Goal: Task Accomplishment & Management: Manage account settings

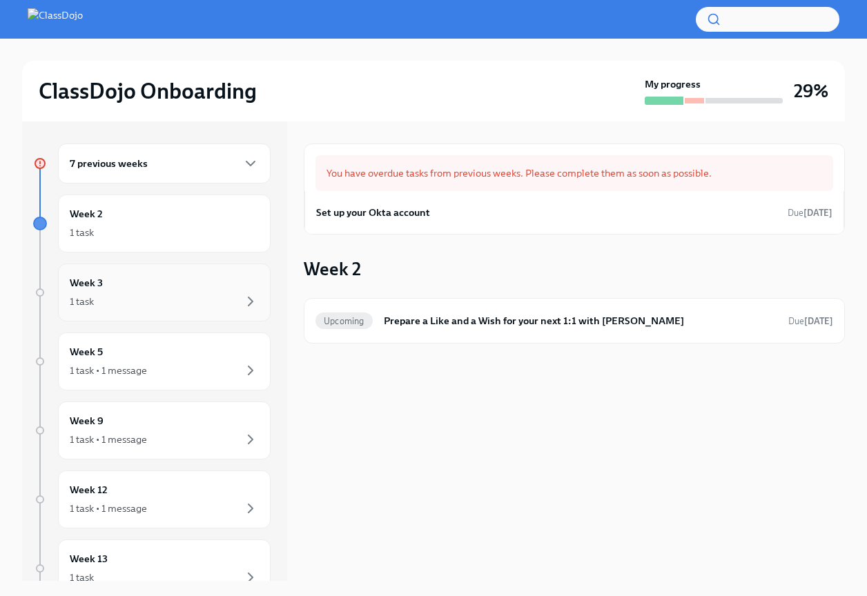
click at [145, 286] on div "Week 3 1 task" at bounding box center [164, 292] width 189 height 34
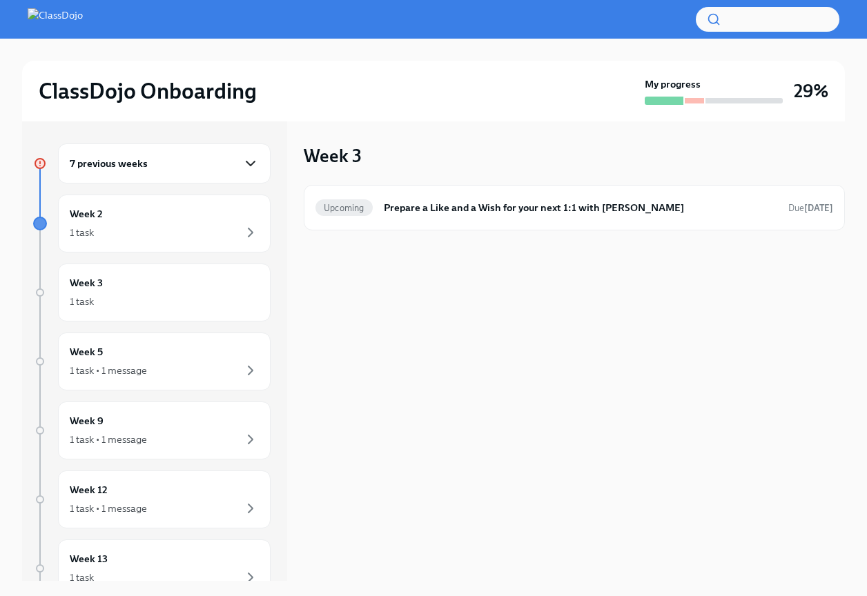
click at [256, 159] on icon "button" at bounding box center [250, 163] width 17 height 17
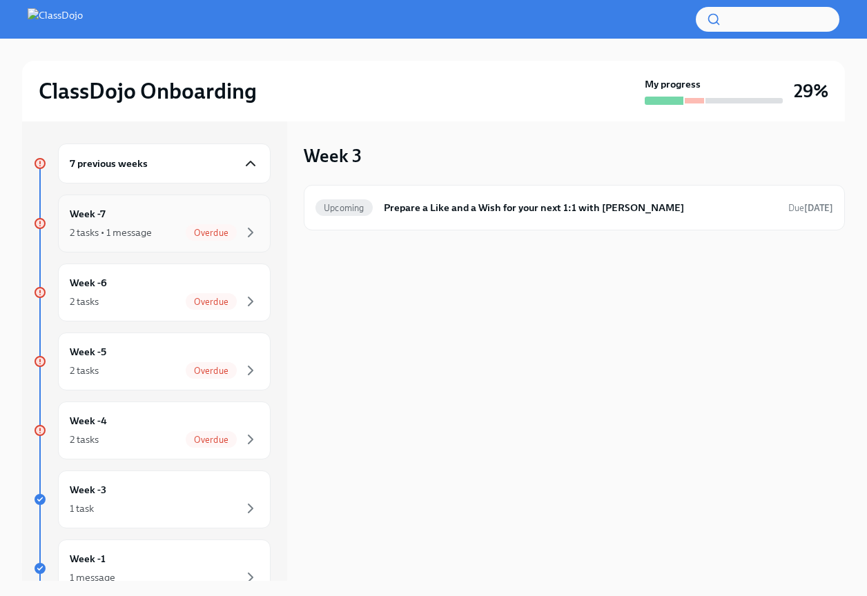
click at [167, 225] on div "2 tasks • 1 message Overdue" at bounding box center [164, 232] width 189 height 17
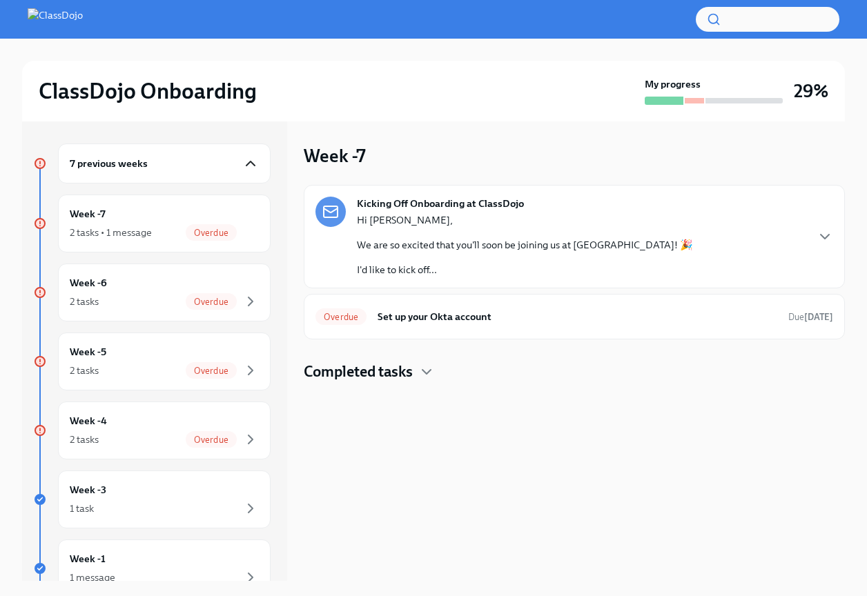
click at [540, 265] on p "I'd like to kick off..." at bounding box center [525, 270] width 336 height 14
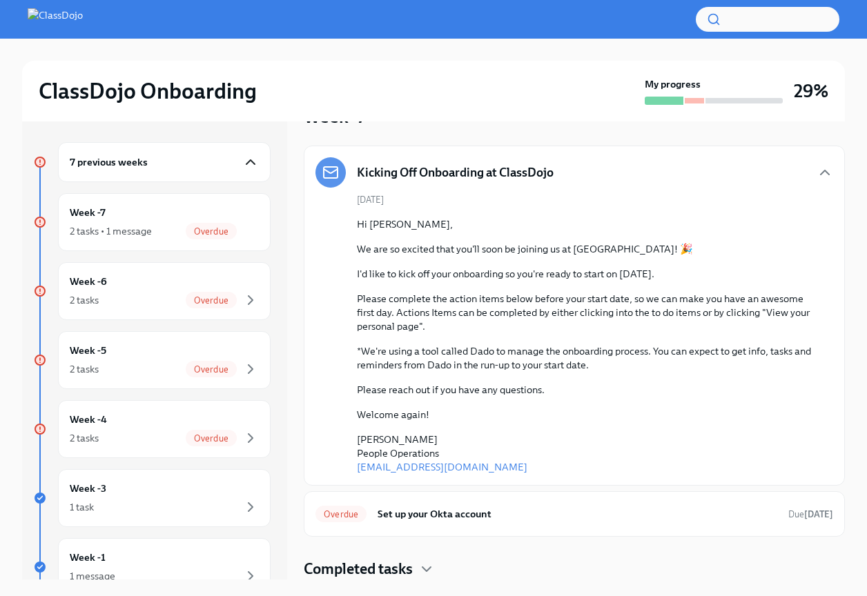
scroll to position [1, 0]
click at [184, 285] on div "Week -6 2 tasks Overdue" at bounding box center [164, 291] width 189 height 34
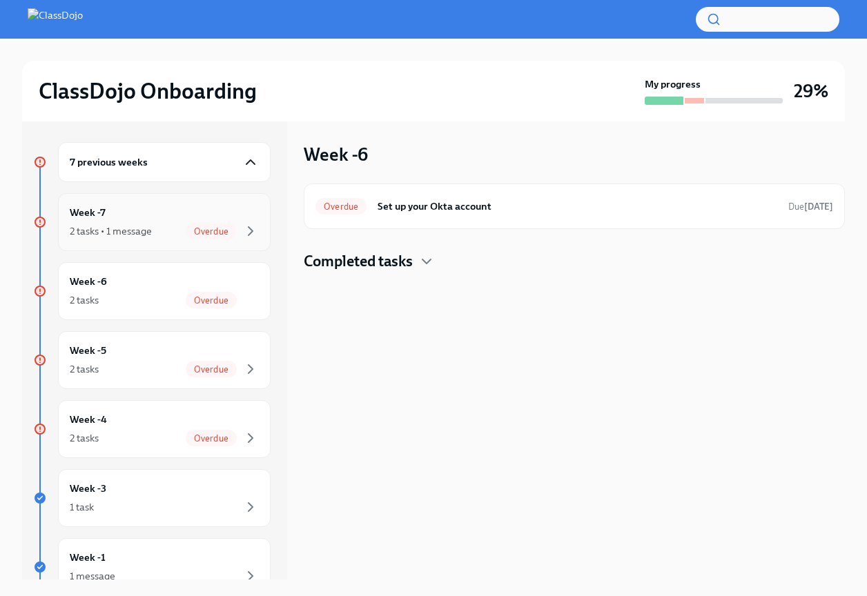
click at [211, 209] on div "Week -7 2 tasks • 1 message Overdue" at bounding box center [164, 222] width 189 height 34
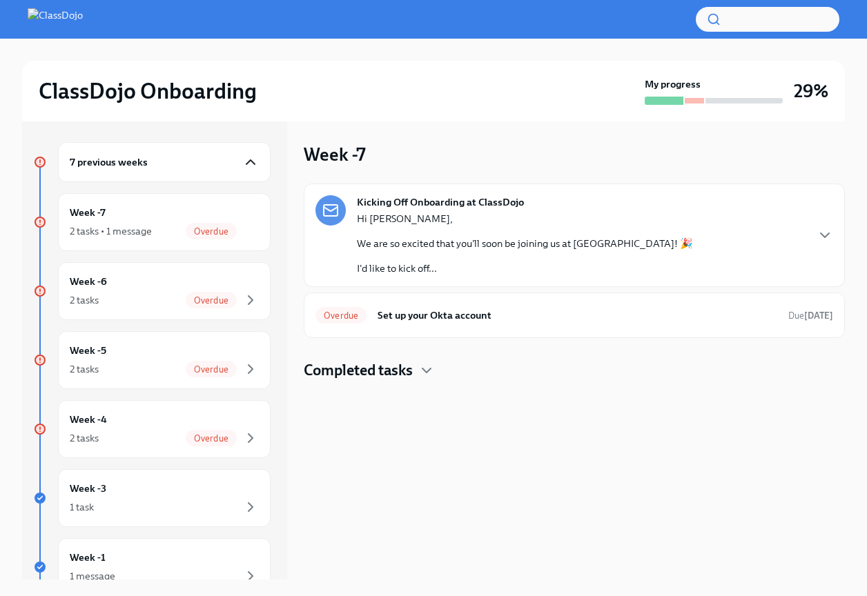
click at [453, 270] on p "I'd like to kick off..." at bounding box center [525, 268] width 336 height 14
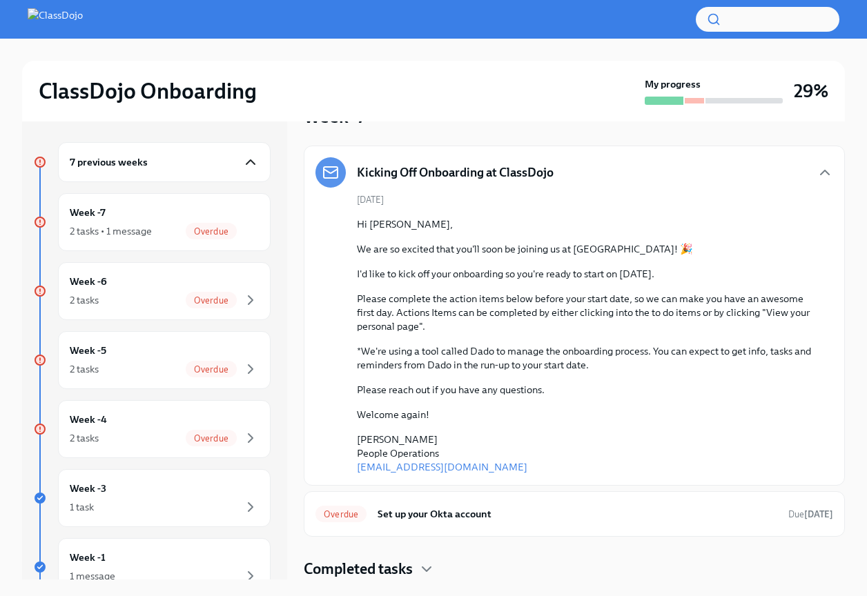
scroll to position [38, 0]
click at [188, 336] on div "Week -5 2 tasks Overdue" at bounding box center [164, 360] width 212 height 58
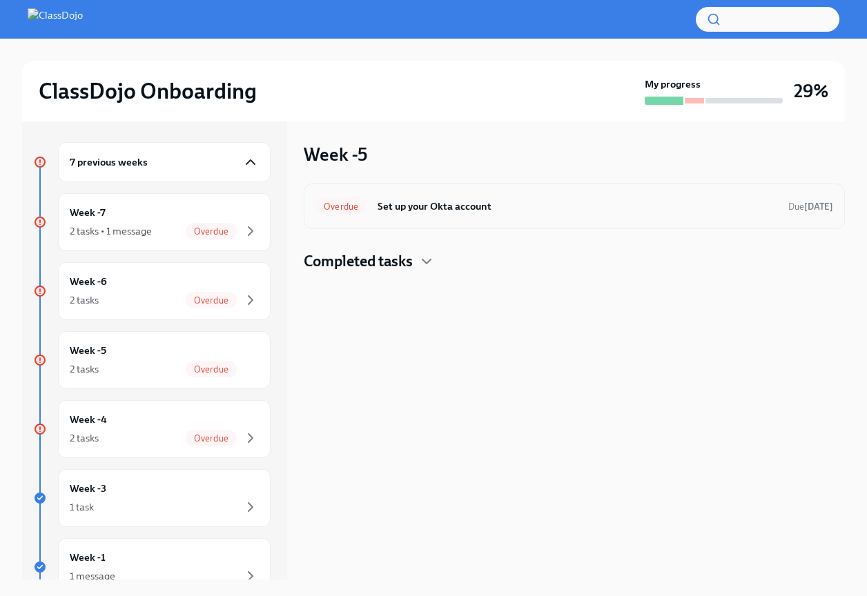
click at [402, 210] on h6 "Set up your Okta account" at bounding box center [576, 206] width 399 height 15
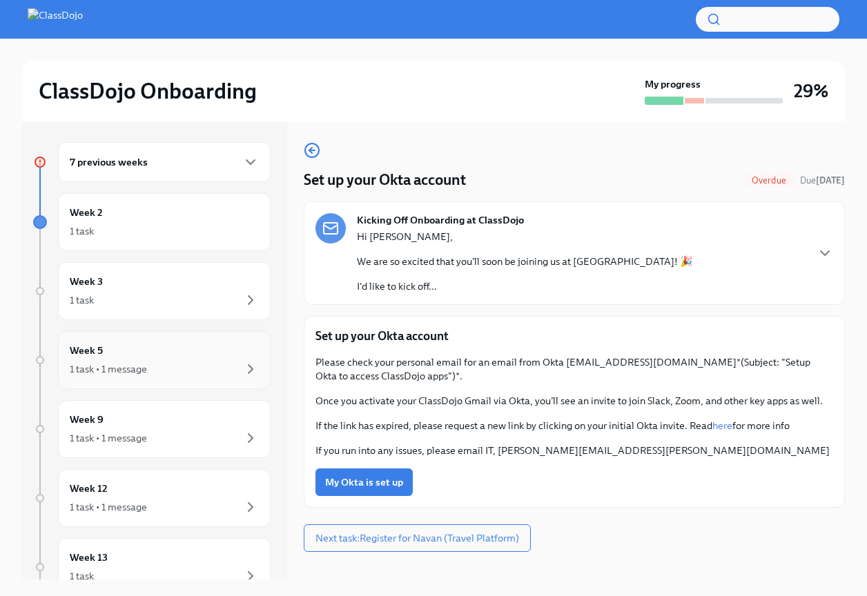
click at [169, 371] on div "1 task • 1 message" at bounding box center [164, 369] width 189 height 17
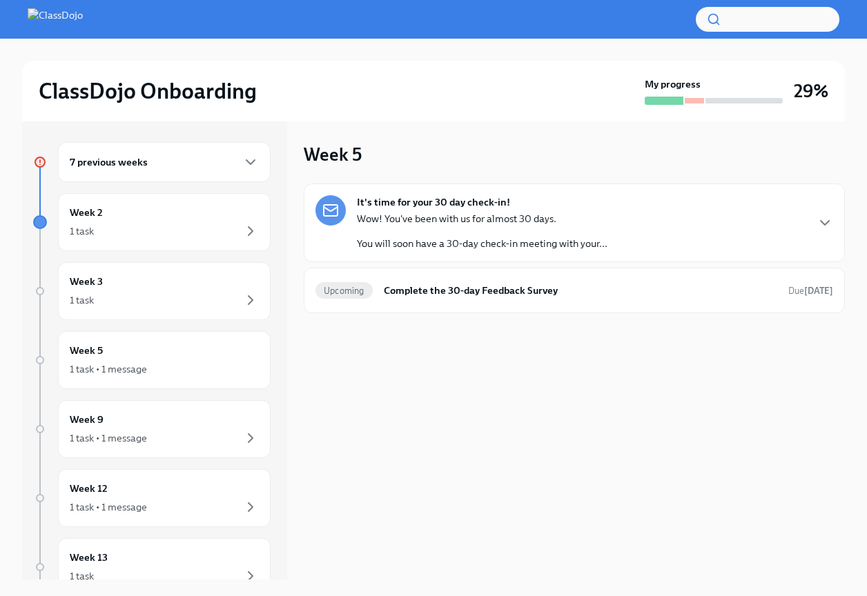
click at [260, 170] on div "7 previous weeks" at bounding box center [164, 162] width 212 height 40
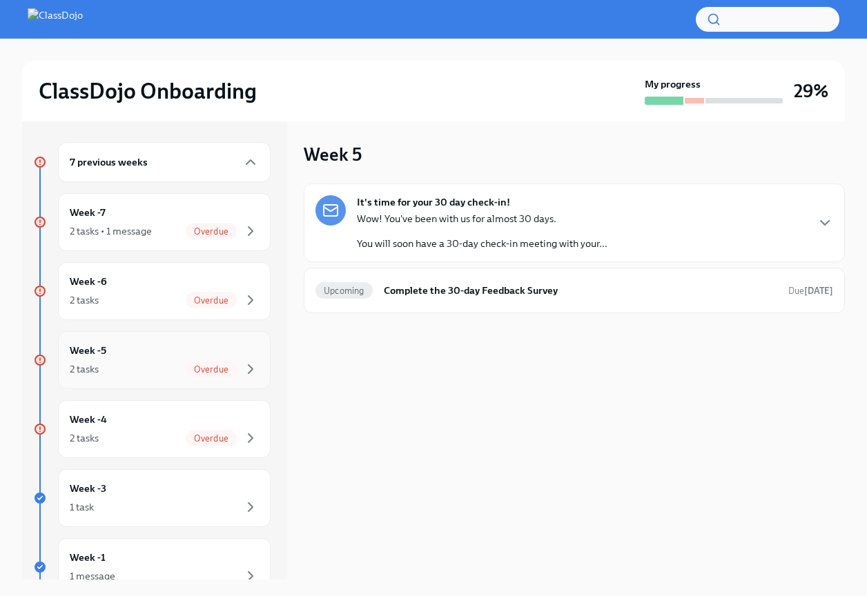
click at [203, 338] on div "Week -5 2 tasks Overdue" at bounding box center [164, 360] width 212 height 58
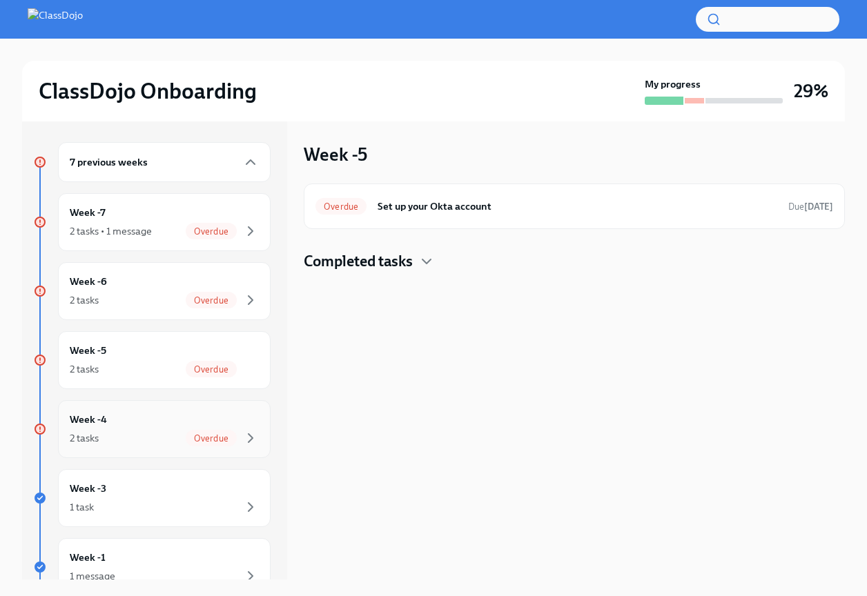
click at [203, 437] on span "Overdue" at bounding box center [211, 438] width 51 height 10
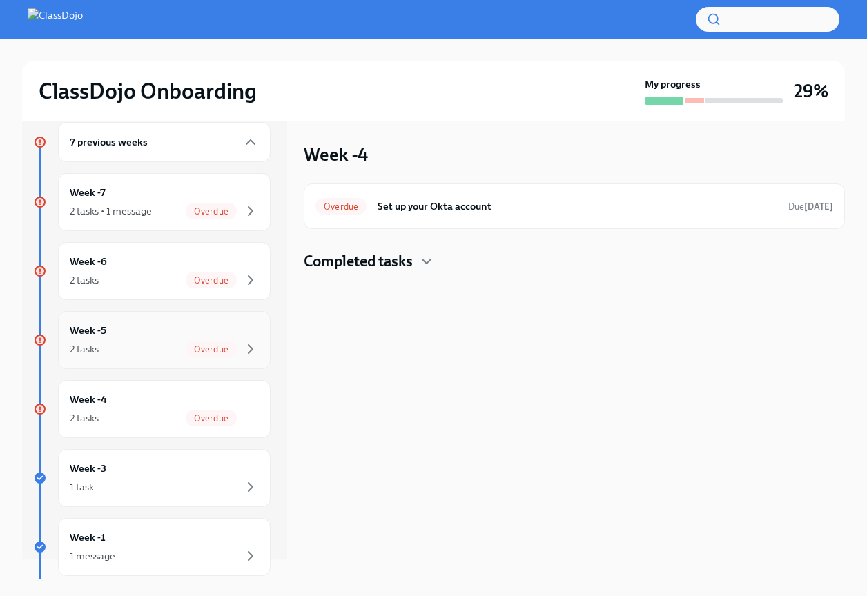
scroll to position [24, 0]
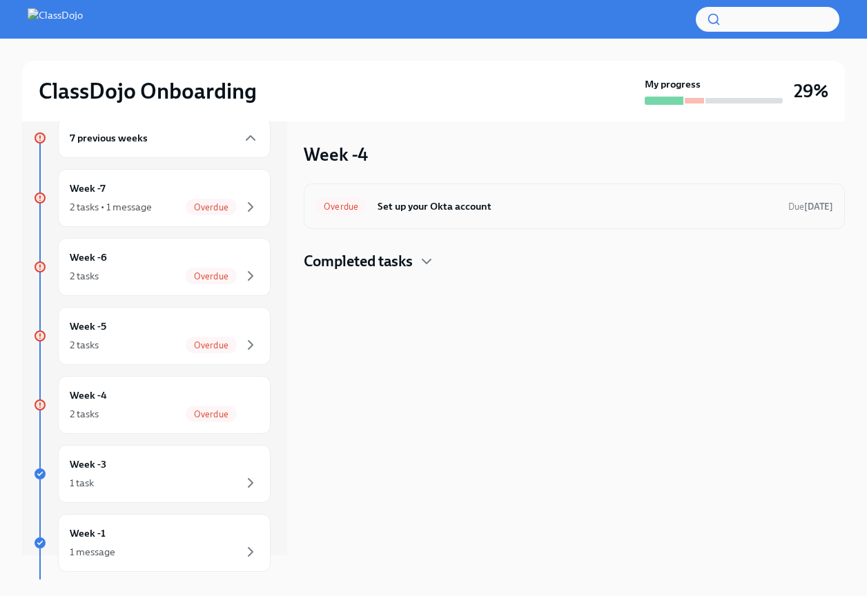
click at [535, 201] on h6 "Set up your Okta account" at bounding box center [576, 206] width 399 height 15
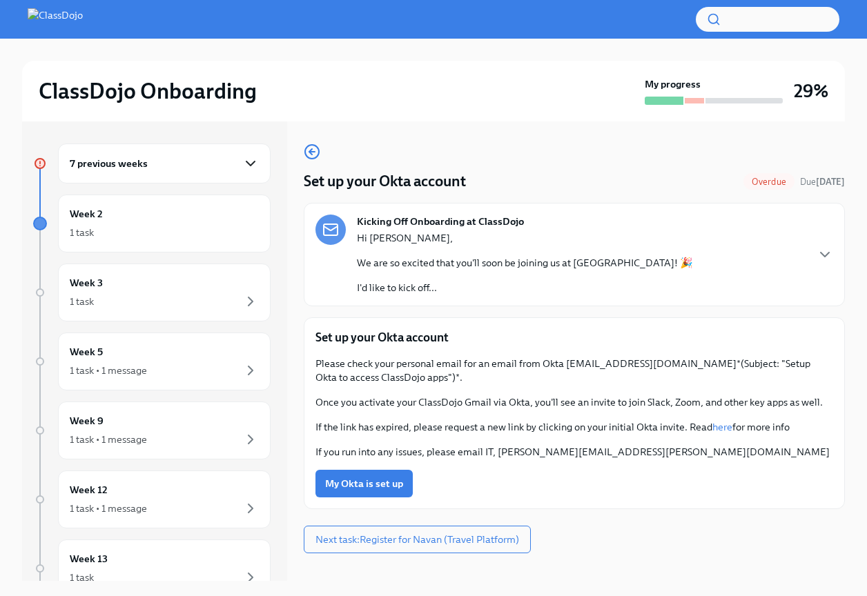
click at [244, 166] on icon "button" at bounding box center [250, 163] width 17 height 17
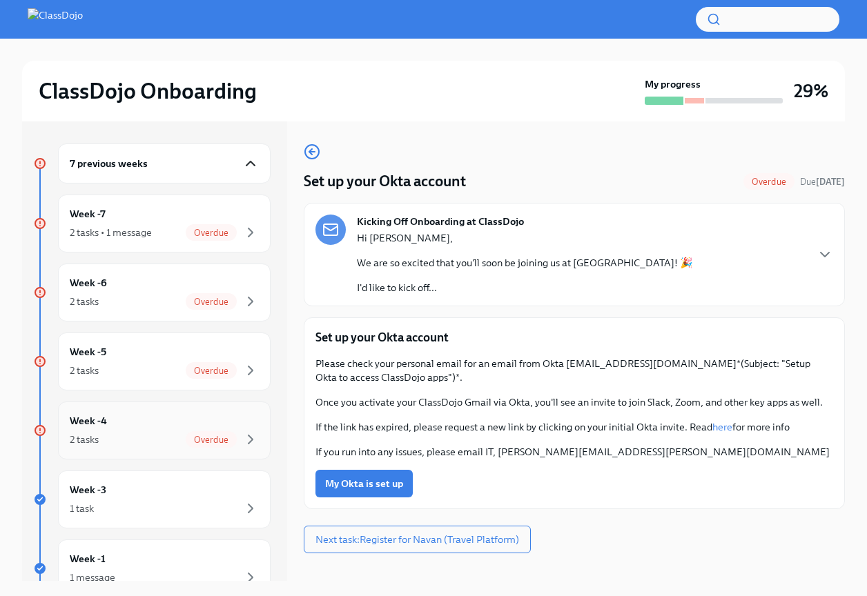
click at [253, 424] on div "Week -4 2 tasks Overdue" at bounding box center [164, 430] width 189 height 34
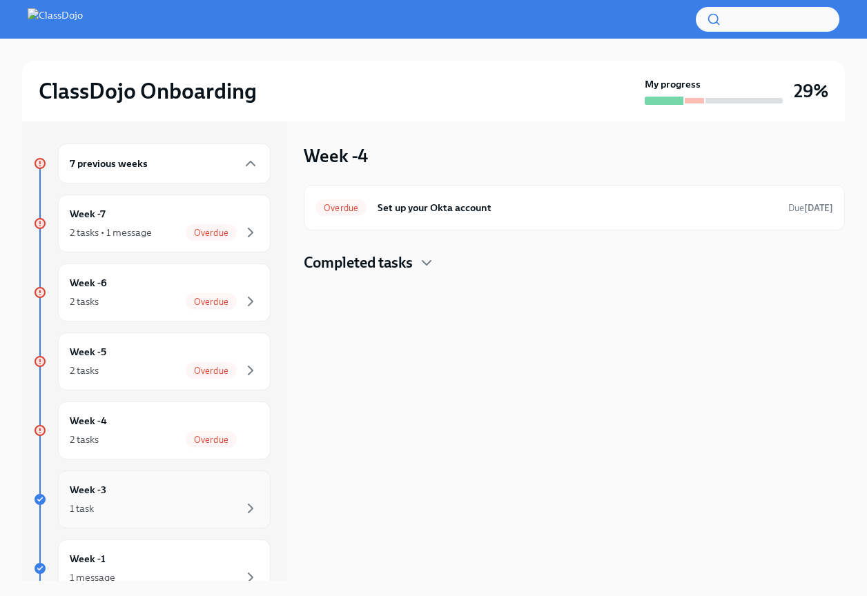
click at [201, 495] on div "Week -3 1 task" at bounding box center [164, 499] width 189 height 34
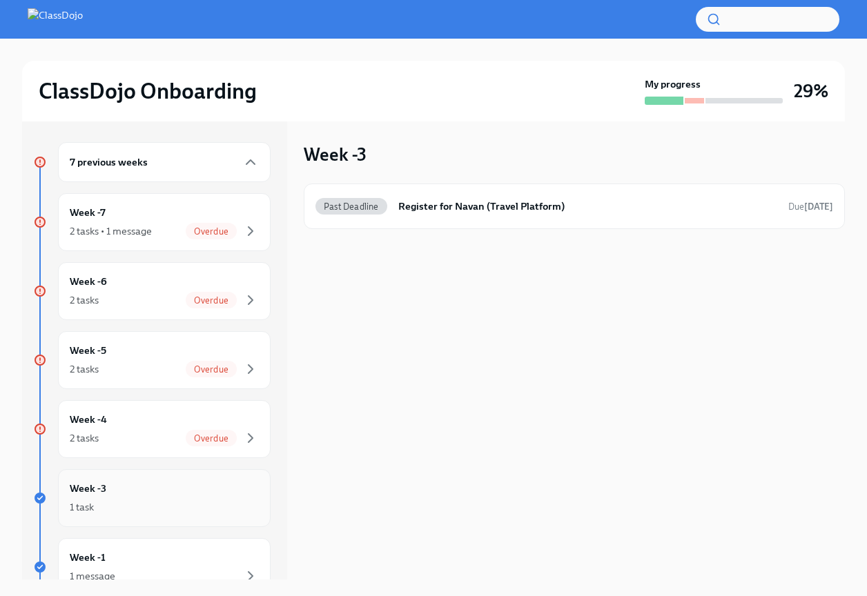
scroll to position [46, 0]
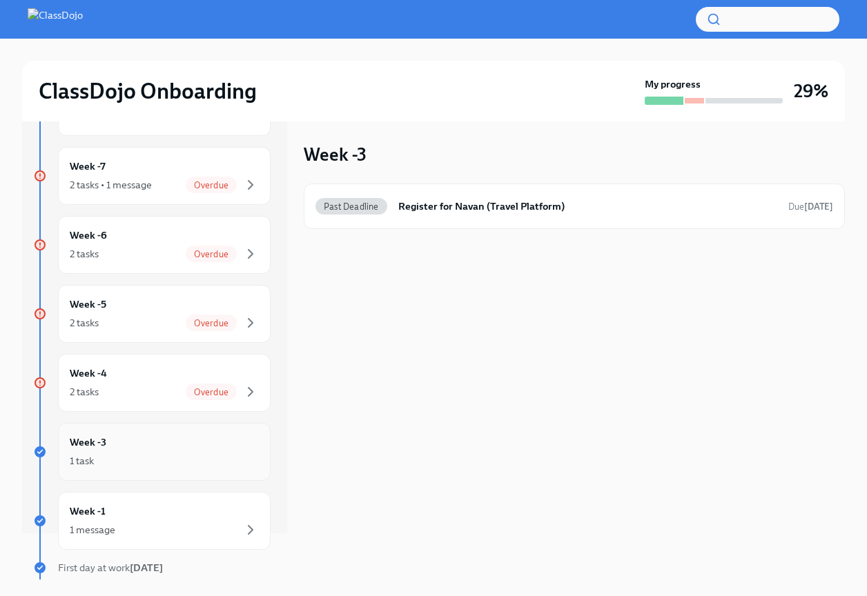
click at [249, 456] on icon "button" at bounding box center [250, 461] width 17 height 17
click at [237, 518] on div "Week -1 1 message" at bounding box center [164, 521] width 189 height 34
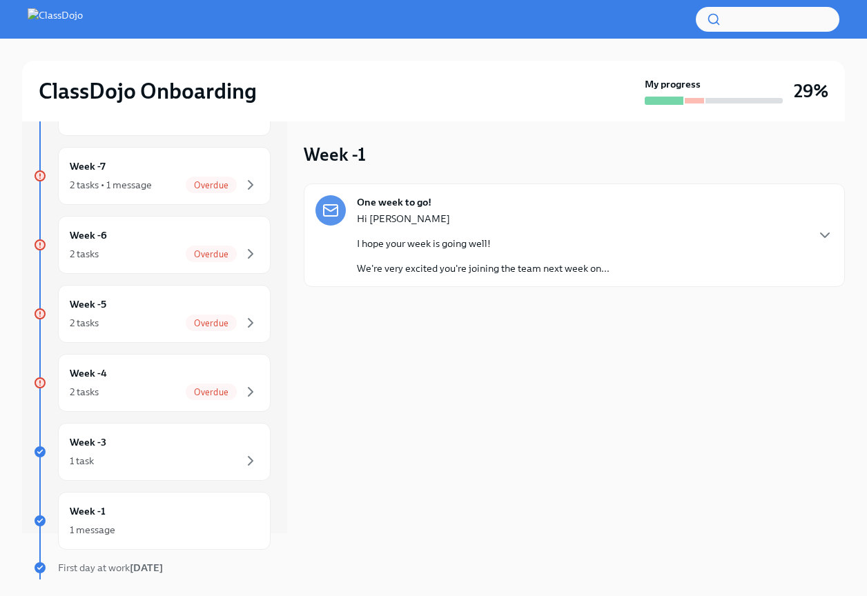
click at [396, 259] on div "Hi Myles I hope your week is going well! We're very excited you're joining the …" at bounding box center [483, 243] width 253 height 63
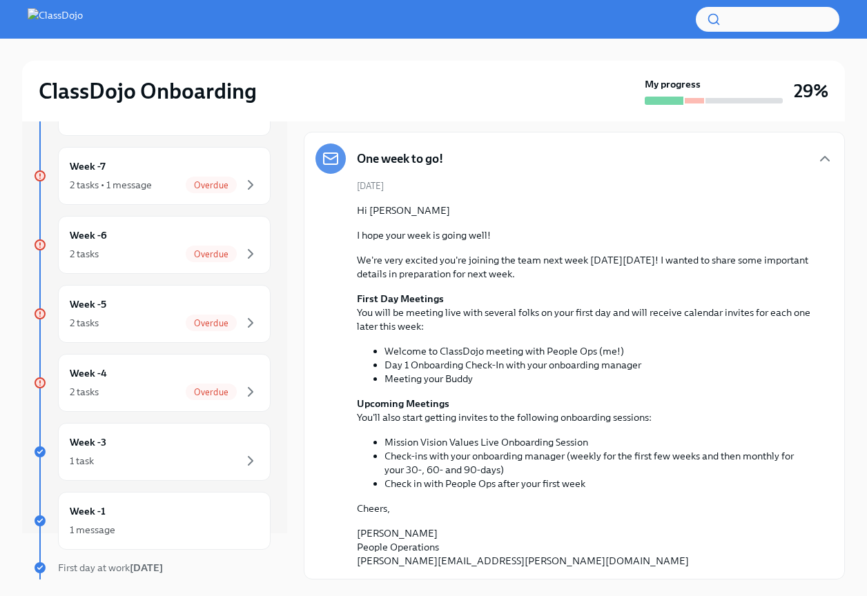
scroll to position [52, 0]
click at [244, 455] on icon "button" at bounding box center [250, 461] width 17 height 17
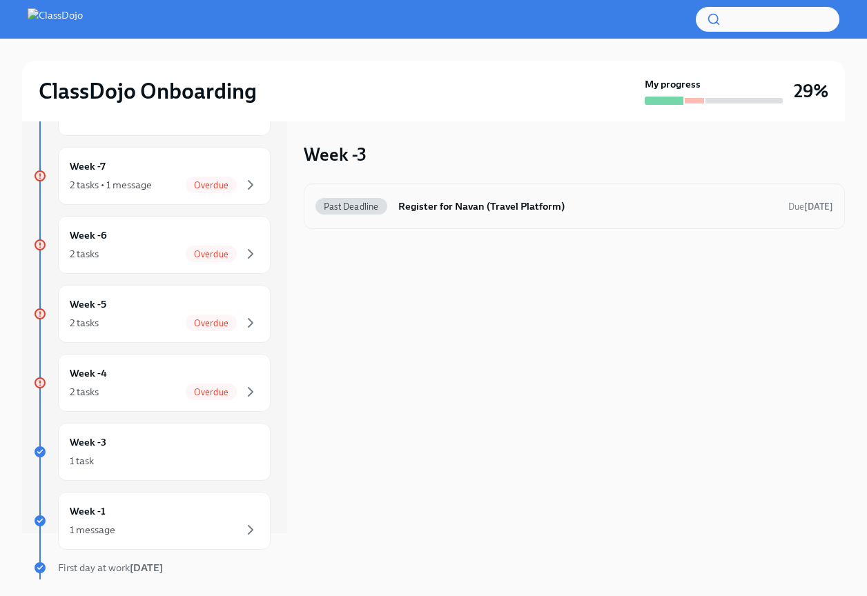
click at [528, 204] on h6 "Register for Navan (Travel Platform)" at bounding box center [587, 206] width 379 height 15
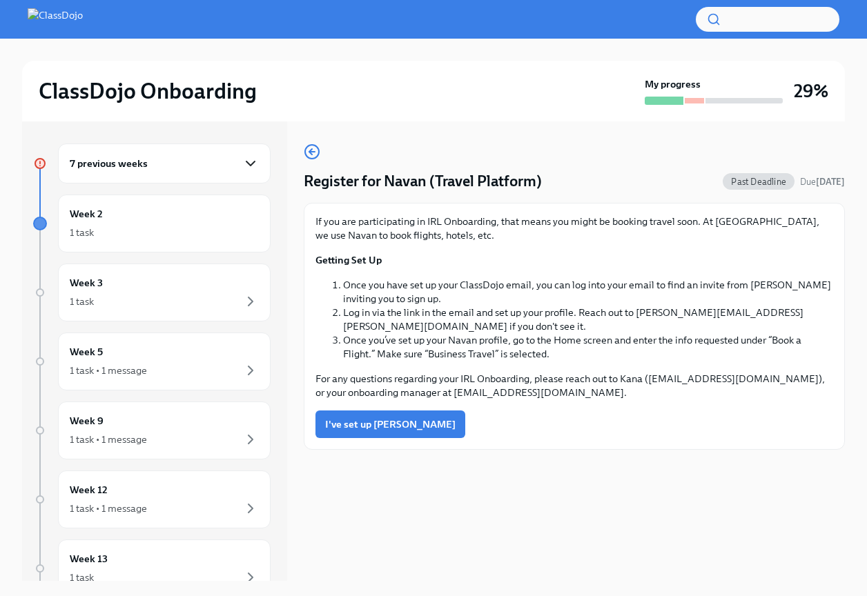
click at [250, 165] on icon "button" at bounding box center [250, 163] width 8 height 4
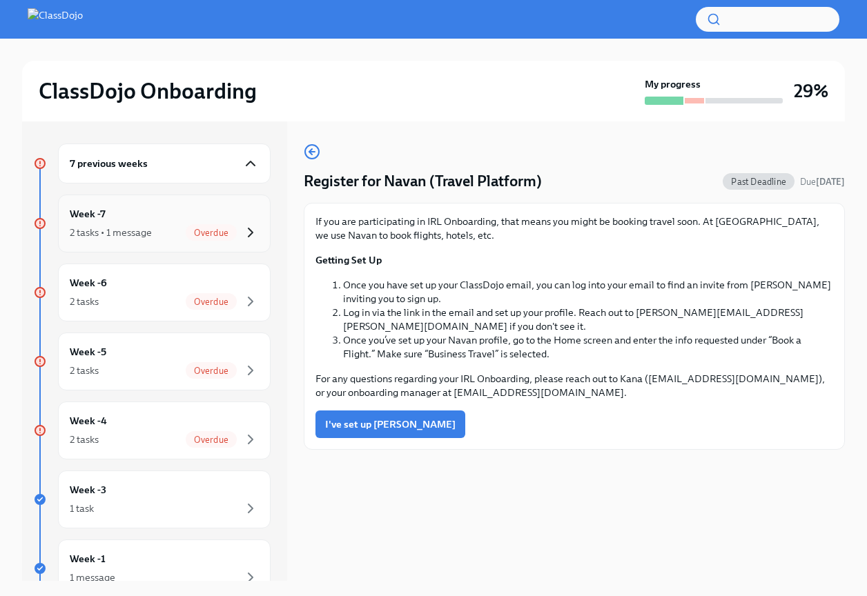
click at [254, 232] on icon "button" at bounding box center [250, 232] width 17 height 17
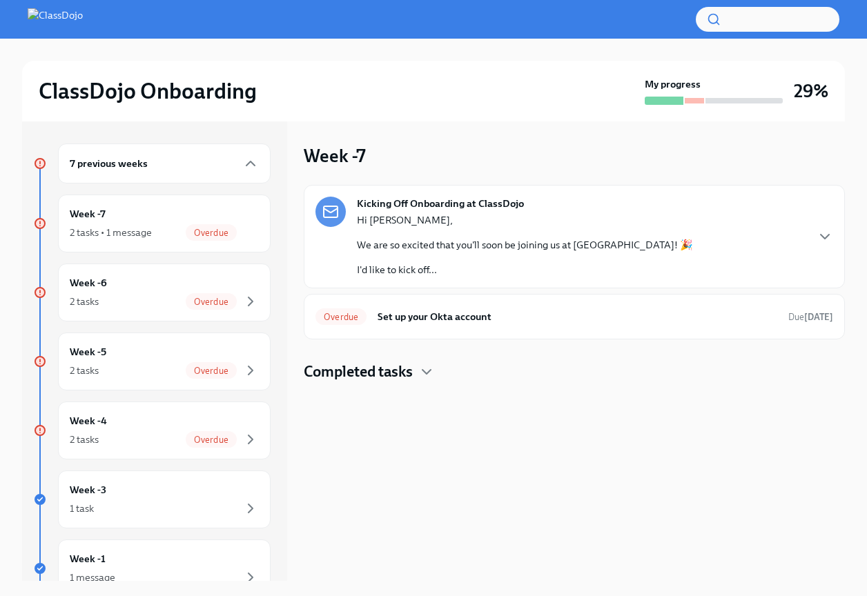
click at [488, 262] on div "Hi Myles, We are so excited that you'll soon be joining us at ClassDojo! 🎉 I'd …" at bounding box center [525, 244] width 336 height 63
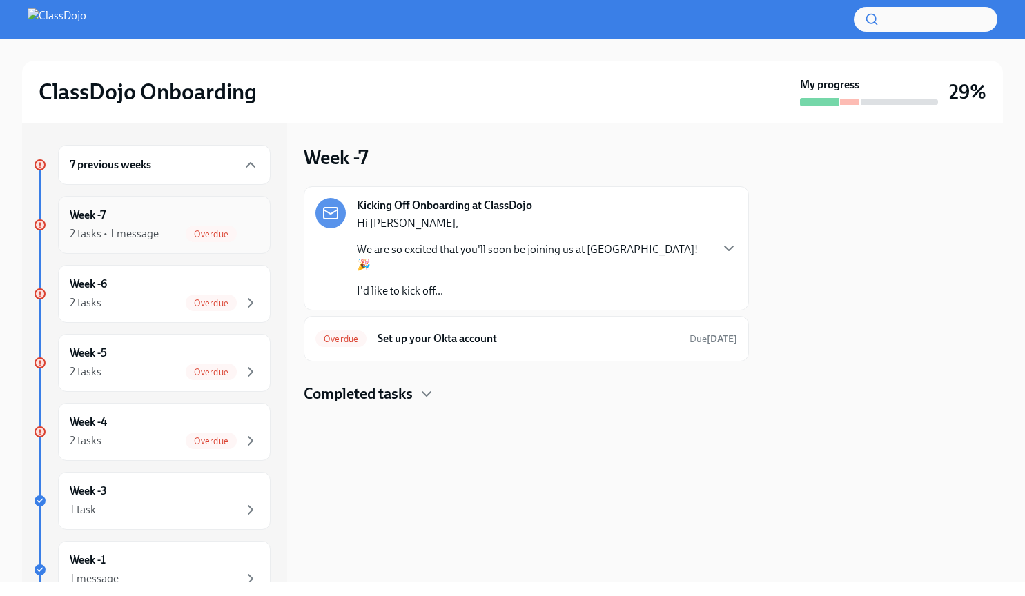
click at [188, 212] on div "Week -7 2 tasks • 1 message Overdue" at bounding box center [164, 225] width 189 height 34
click at [362, 226] on p "Hi [PERSON_NAME]," at bounding box center [533, 223] width 353 height 15
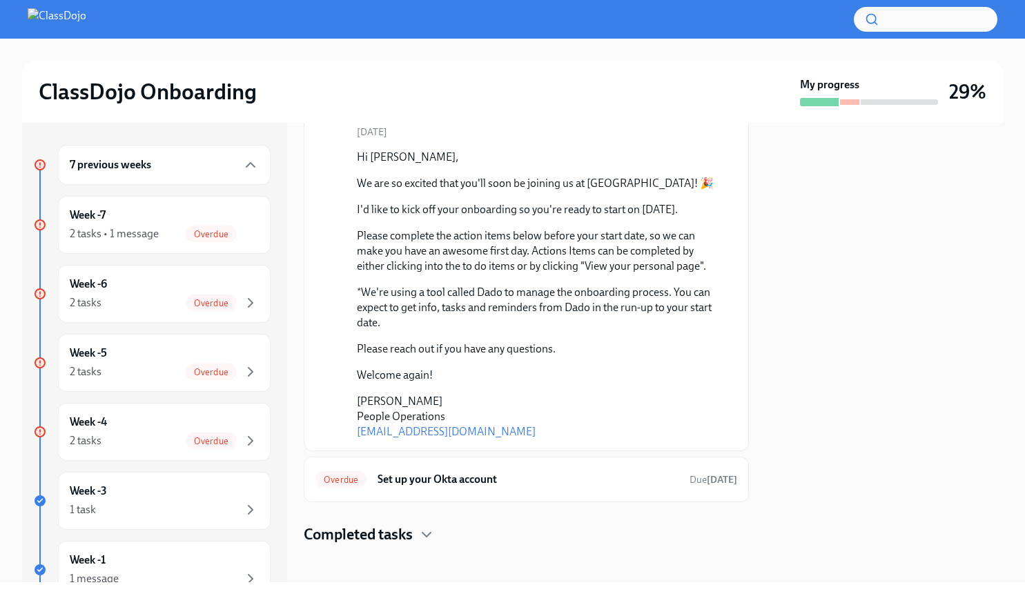
scroll to position [113, 0]
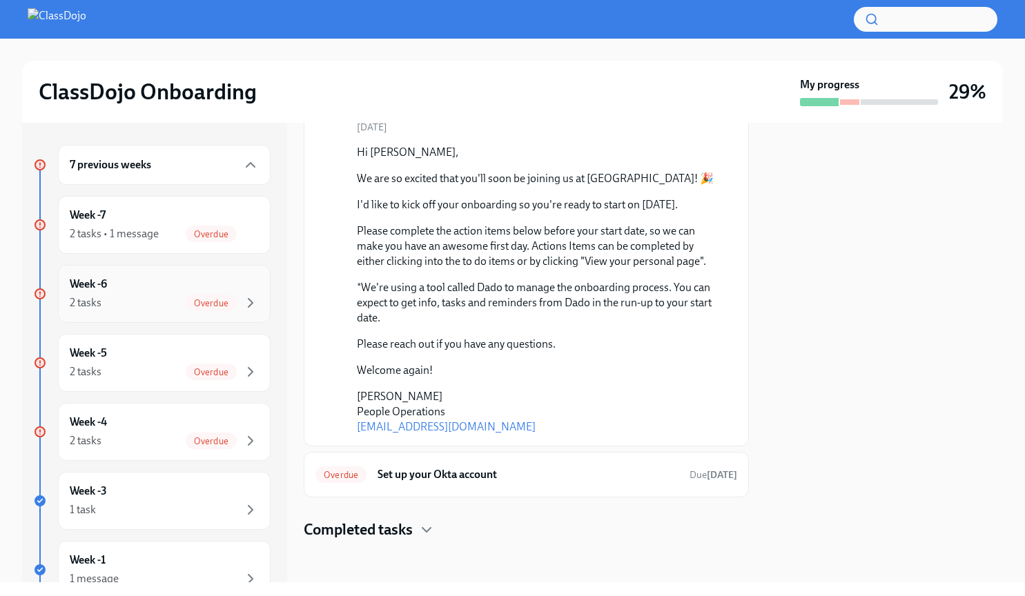
click at [232, 301] on span "Overdue" at bounding box center [211, 303] width 51 height 10
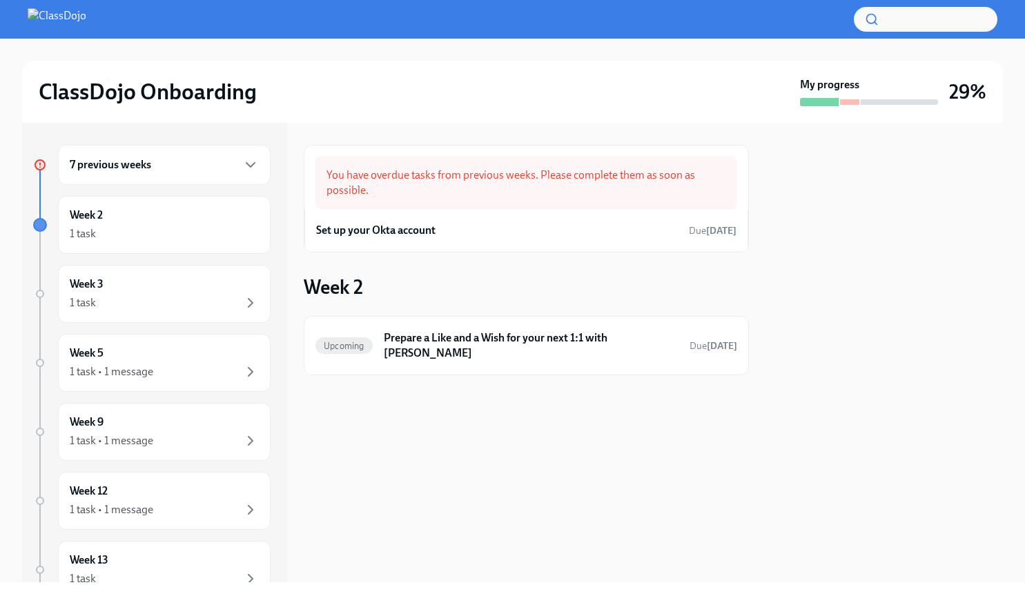
click at [258, 175] on div "7 previous weeks" at bounding box center [164, 165] width 212 height 40
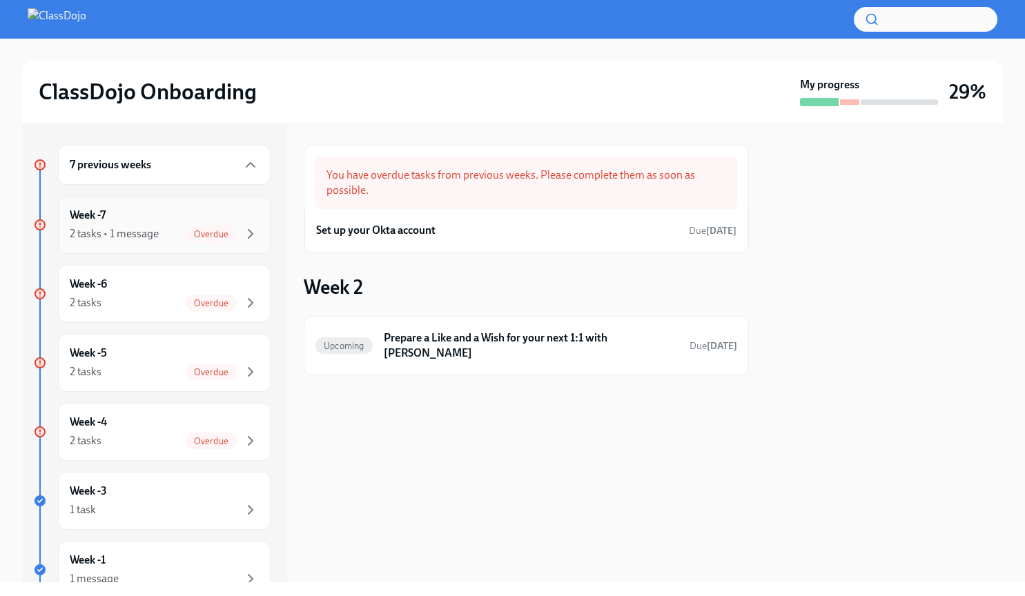
click at [171, 229] on div "2 tasks • 1 message Overdue" at bounding box center [164, 234] width 189 height 17
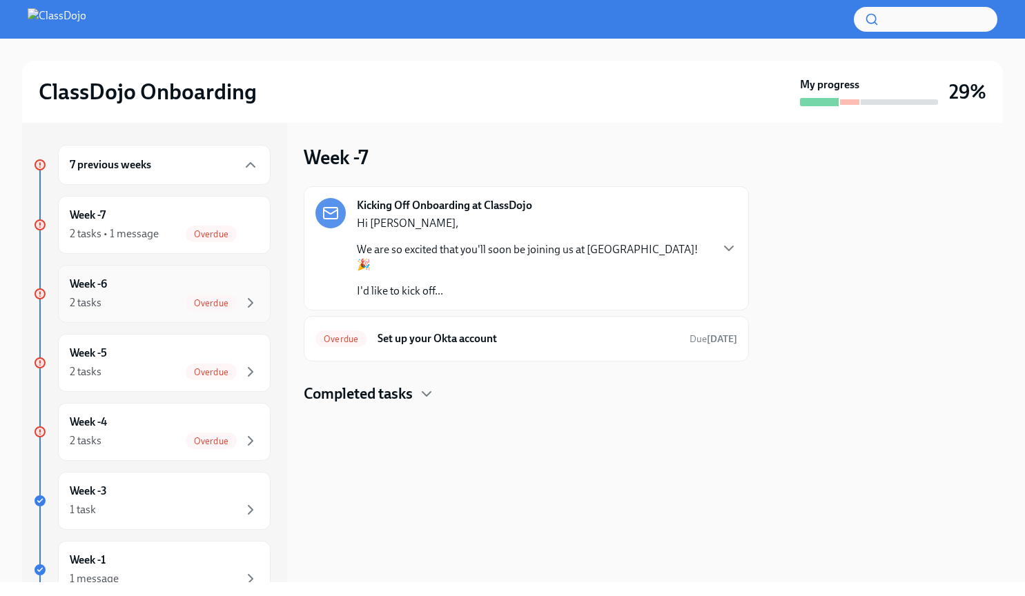
scroll to position [23, 0]
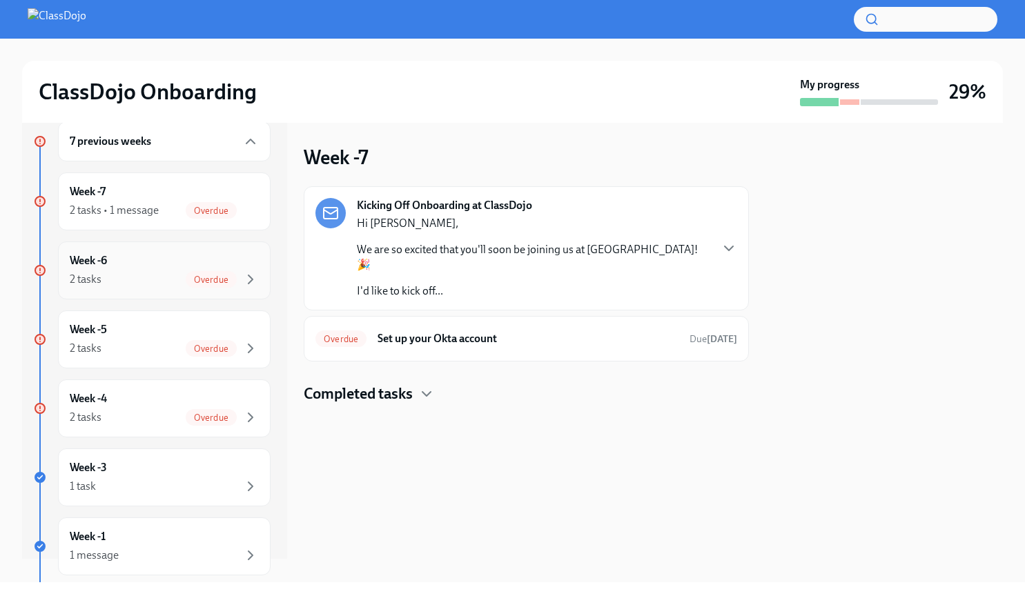
click at [174, 252] on div "Week -6 2 tasks Overdue" at bounding box center [164, 270] width 212 height 58
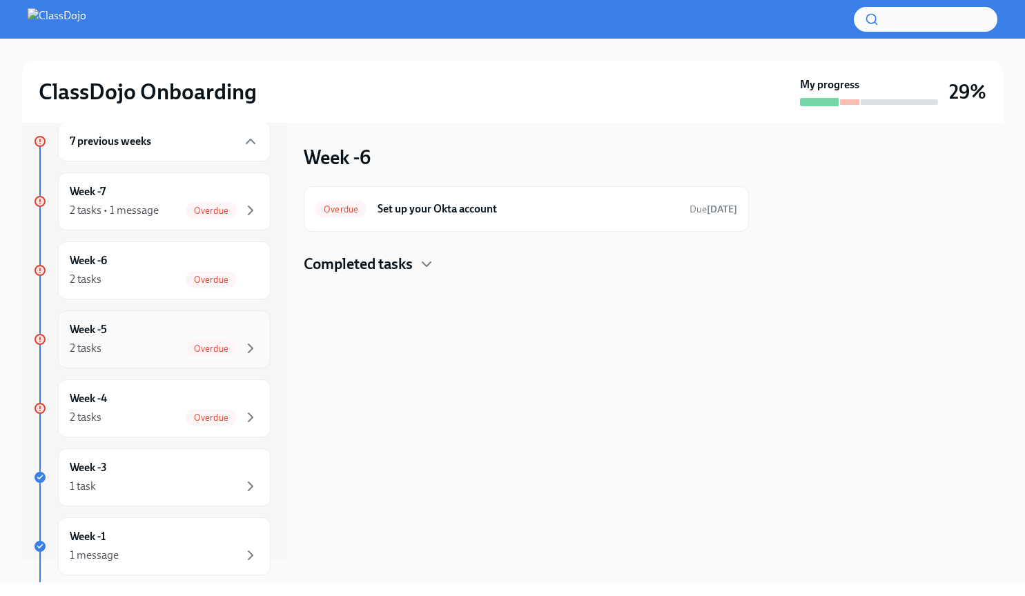
scroll to position [61, 0]
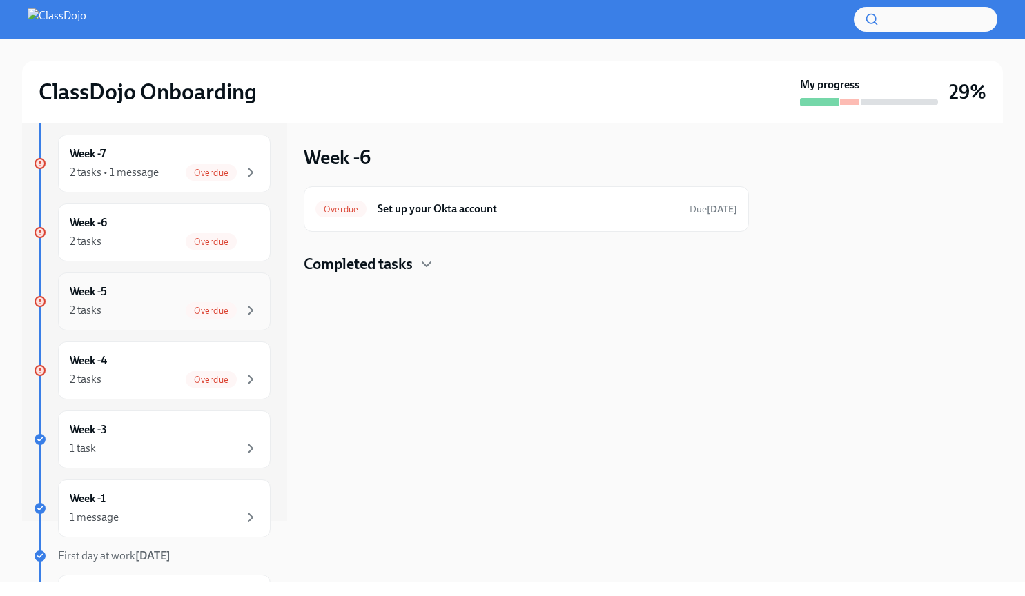
click at [185, 287] on div "Week -5 2 tasks Overdue" at bounding box center [164, 301] width 189 height 34
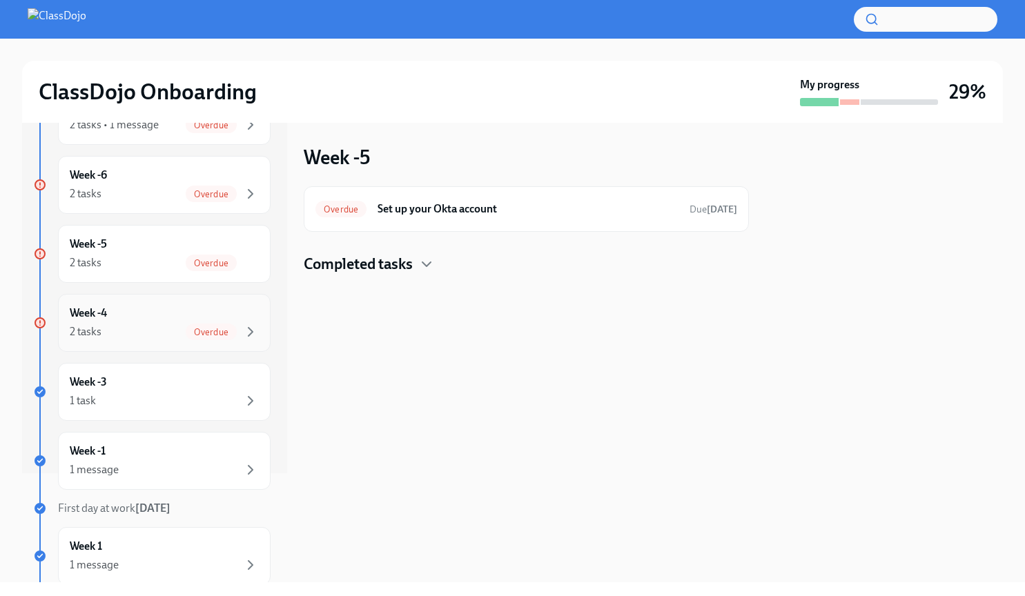
scroll to position [121, 0]
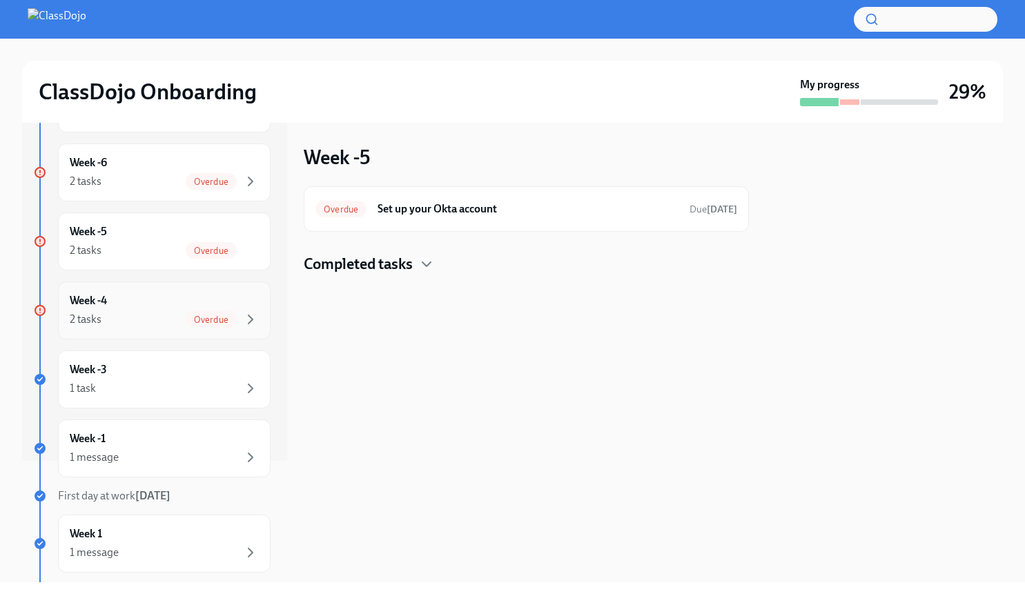
click at [213, 309] on div "Week -4 2 tasks Overdue" at bounding box center [164, 310] width 189 height 34
click at [189, 375] on div "Week -3 1 task" at bounding box center [164, 379] width 189 height 34
click at [203, 382] on div "1 task" at bounding box center [164, 388] width 189 height 17
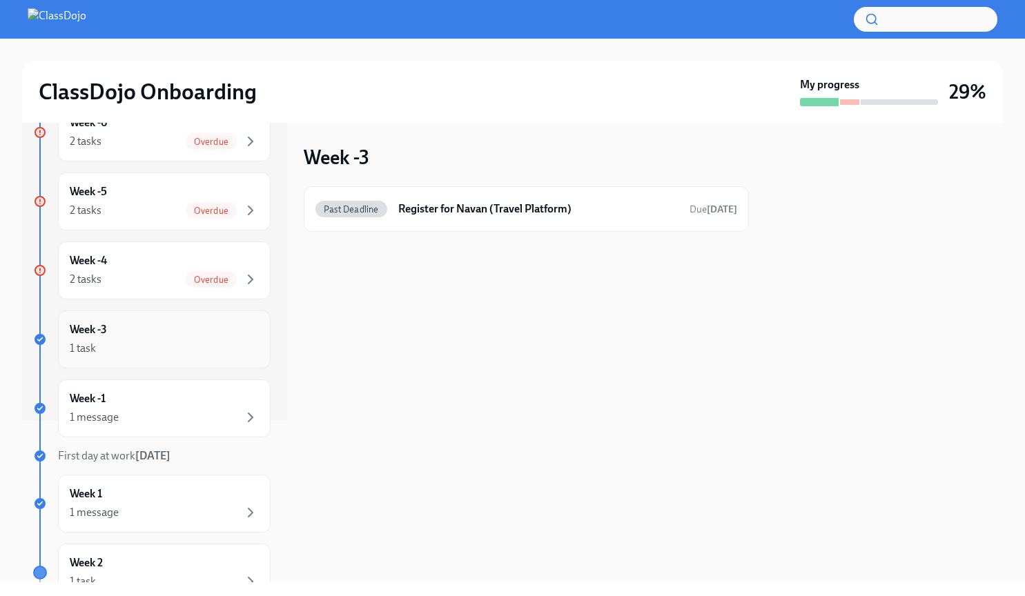
scroll to position [172, 0]
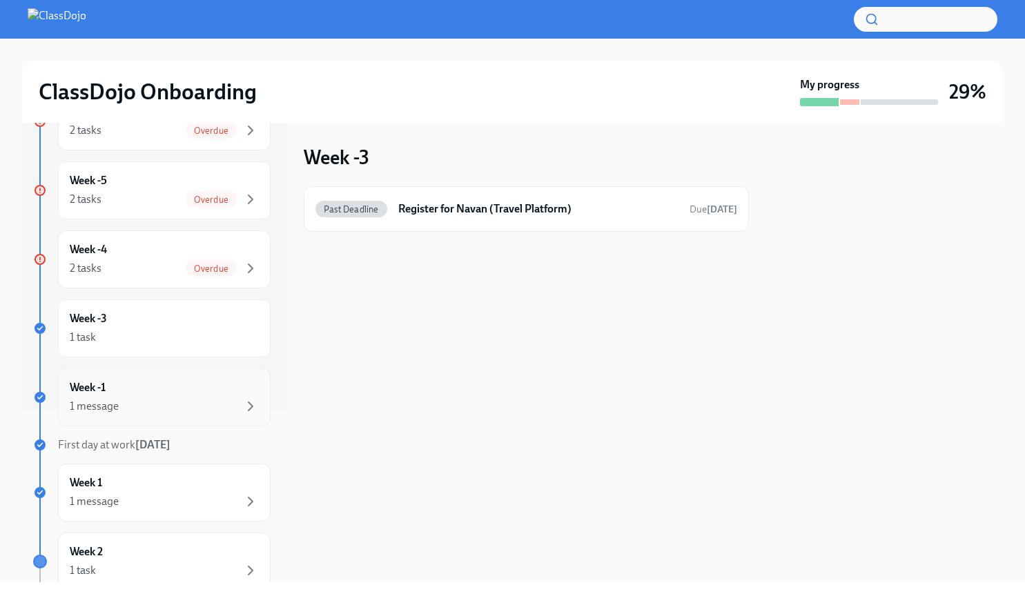
click at [191, 380] on div "Week -1 1 message" at bounding box center [164, 397] width 189 height 34
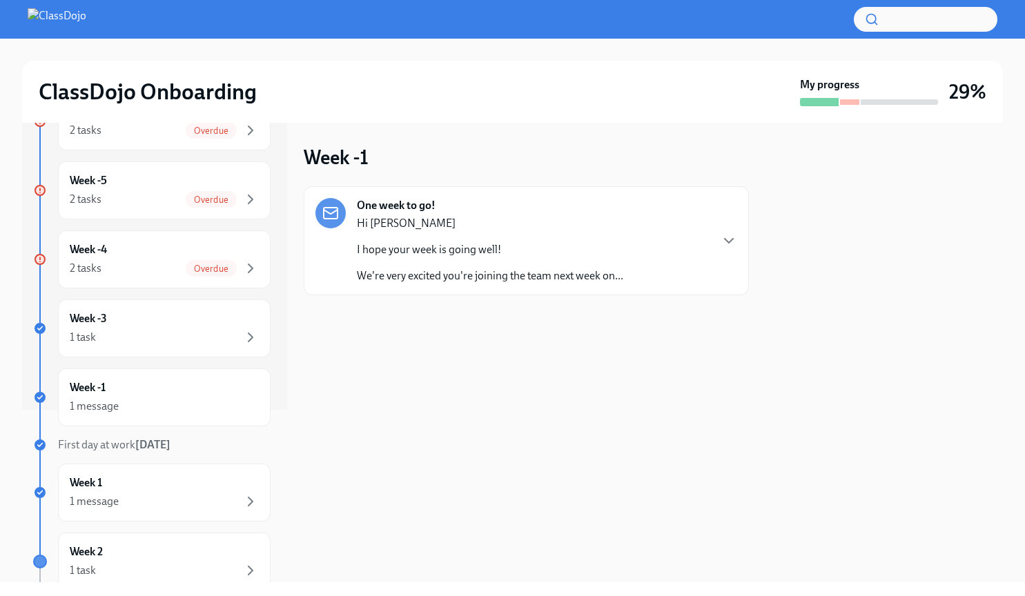
click at [569, 254] on p "I hope your week is going well!" at bounding box center [490, 249] width 266 height 15
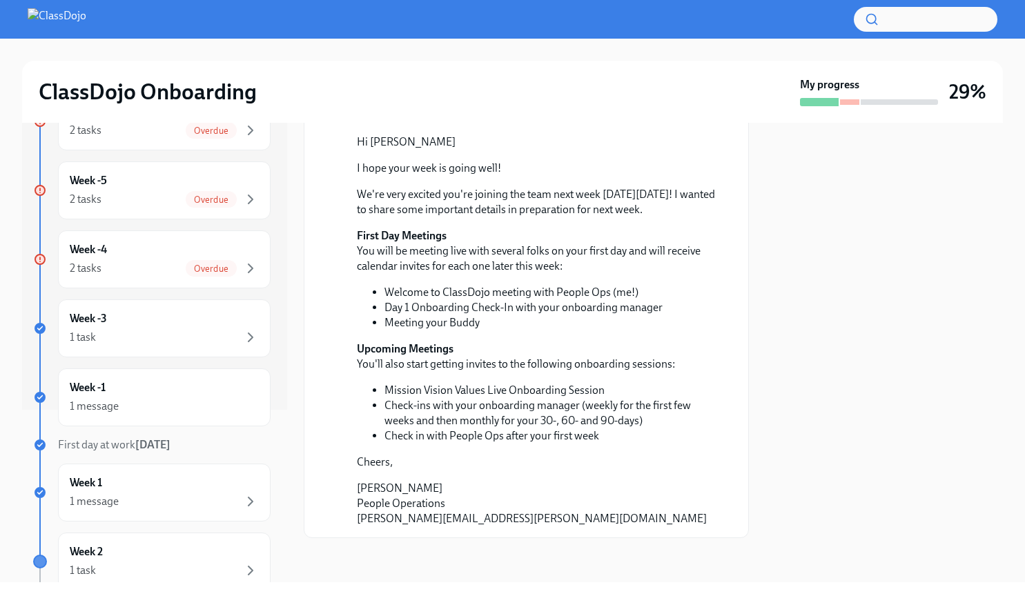
scroll to position [123, 0]
click at [200, 327] on div "Week -3 1 task" at bounding box center [164, 328] width 189 height 34
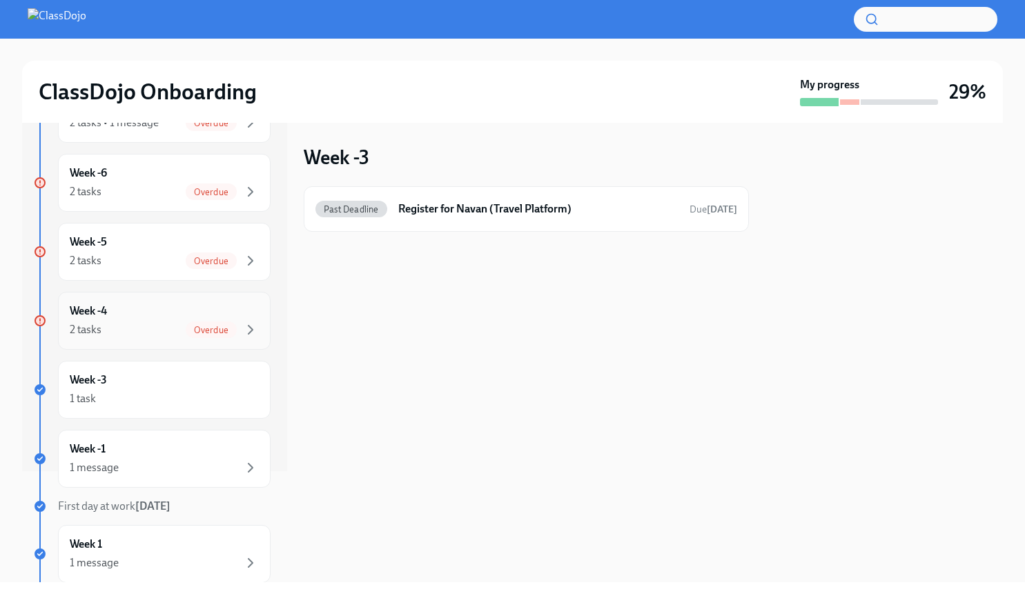
scroll to position [105, 0]
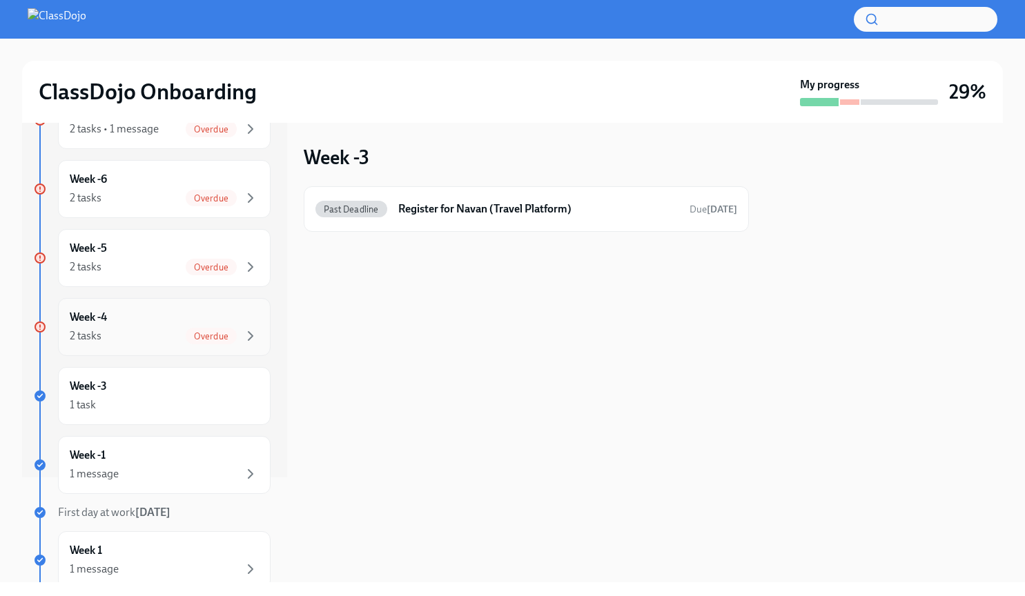
click at [180, 319] on div "Week -4 2 tasks Overdue" at bounding box center [164, 327] width 189 height 34
click at [172, 408] on div "1 task" at bounding box center [164, 405] width 189 height 17
click at [550, 215] on h6 "Register for Navan (Travel Platform)" at bounding box center [538, 208] width 280 height 15
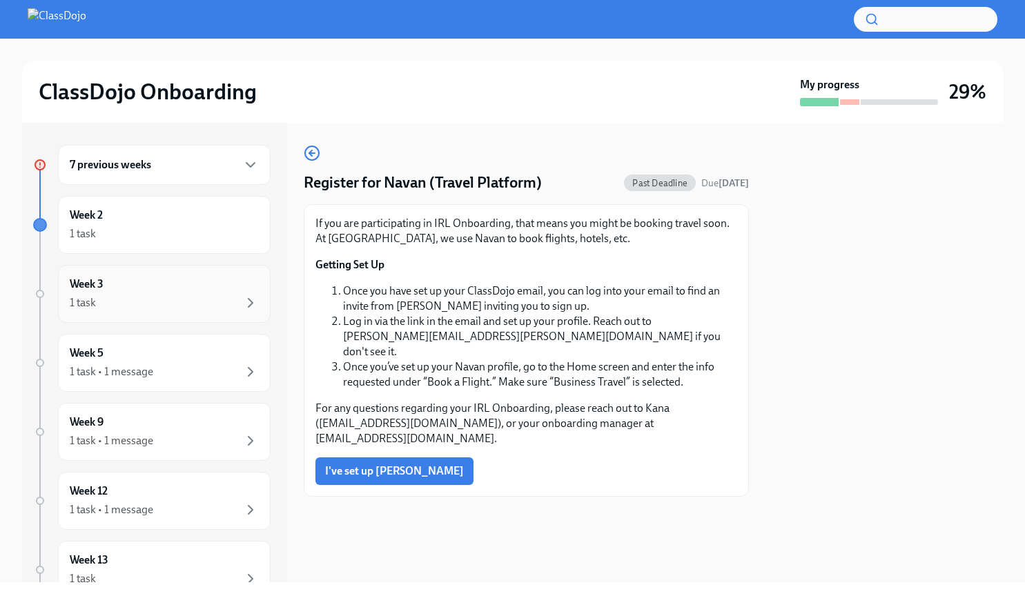
click at [182, 301] on div "1 task" at bounding box center [164, 303] width 189 height 17
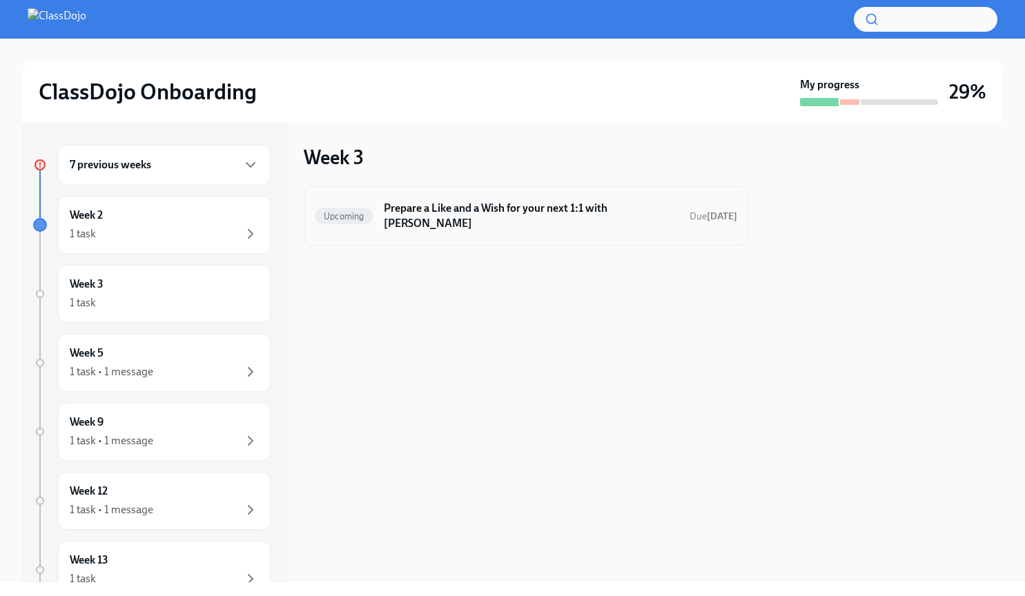
click at [459, 210] on h6 "Prepare a Like and a Wish for your next 1:1 with [PERSON_NAME]" at bounding box center [531, 216] width 295 height 30
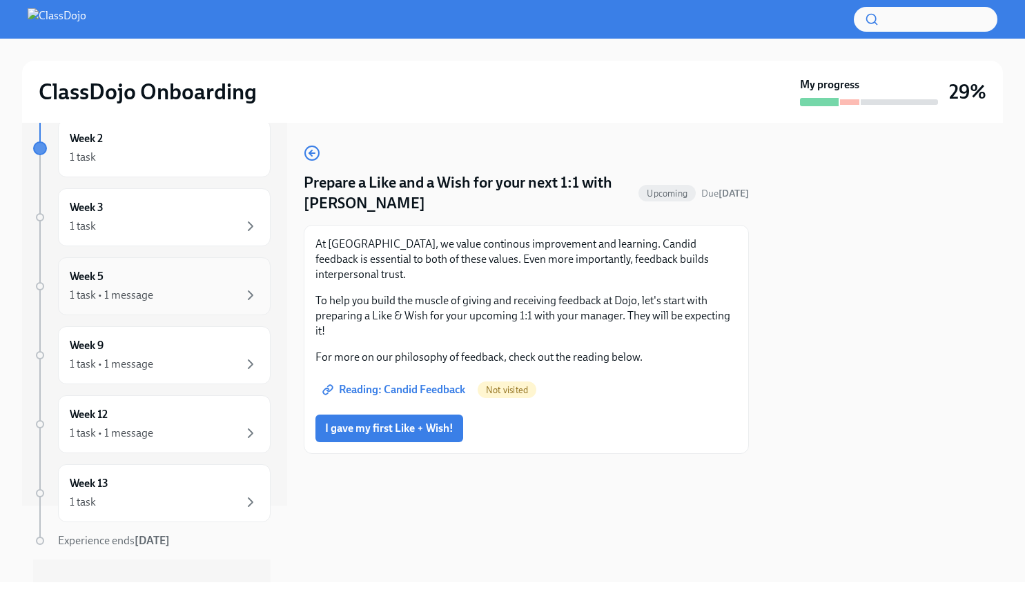
scroll to position [80, 0]
click at [204, 350] on div "Week 9 1 task • 1 message" at bounding box center [164, 352] width 189 height 34
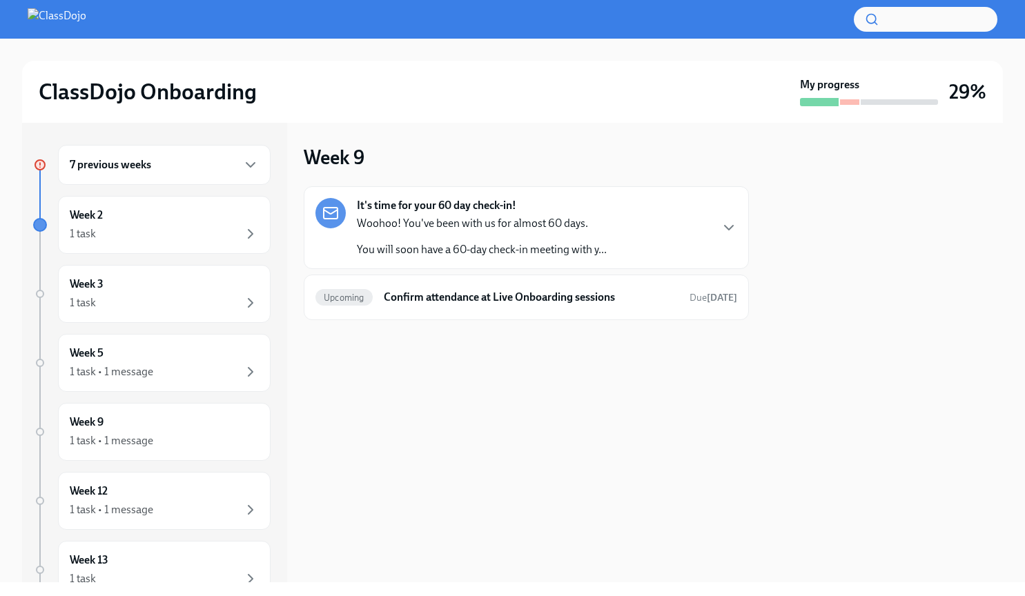
click at [202, 172] on div "7 previous weeks" at bounding box center [164, 165] width 189 height 17
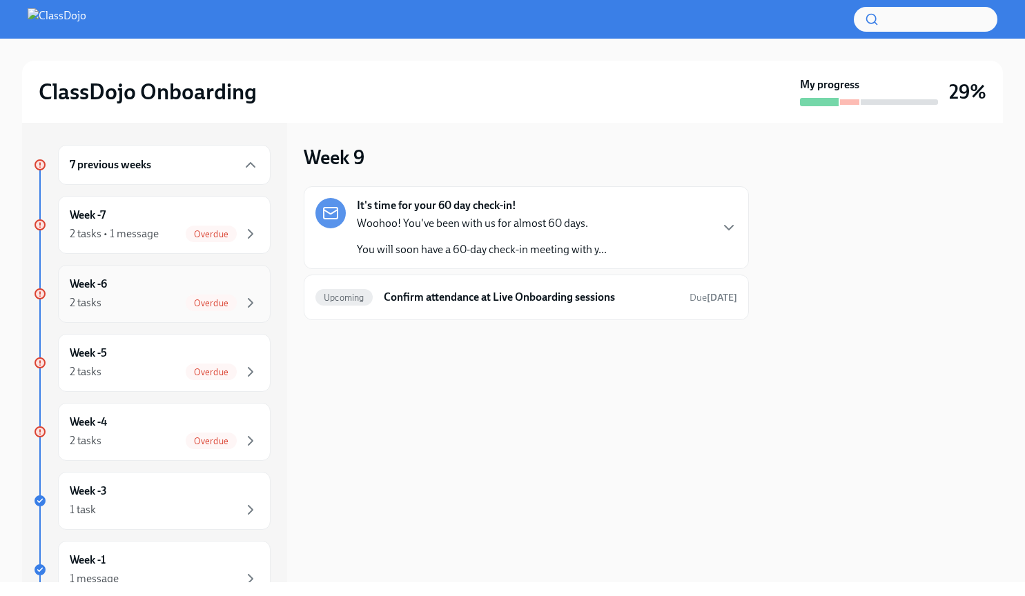
click at [186, 301] on div "2 tasks Overdue" at bounding box center [164, 303] width 189 height 17
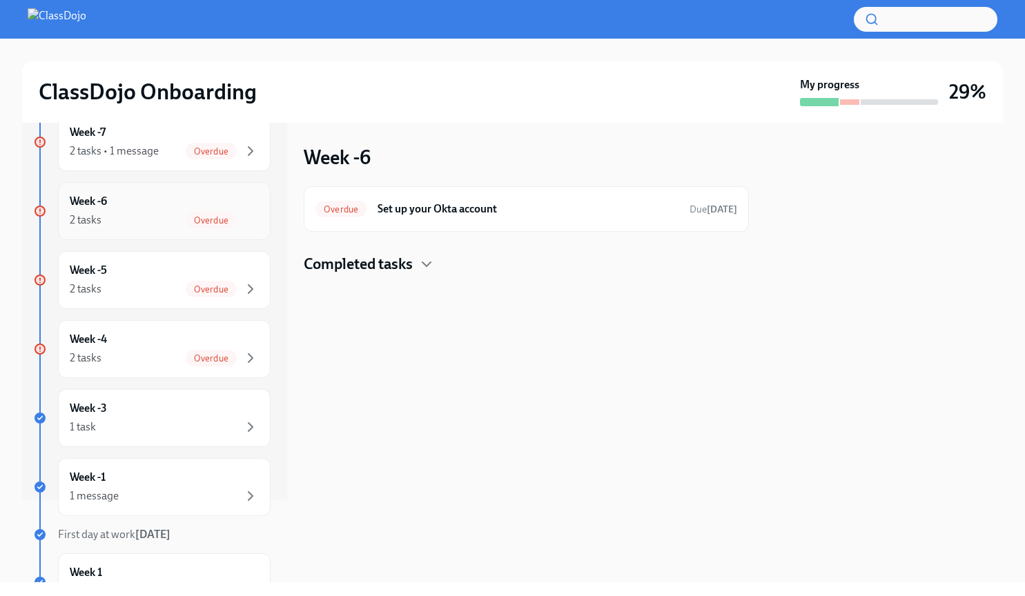
scroll to position [94, 0]
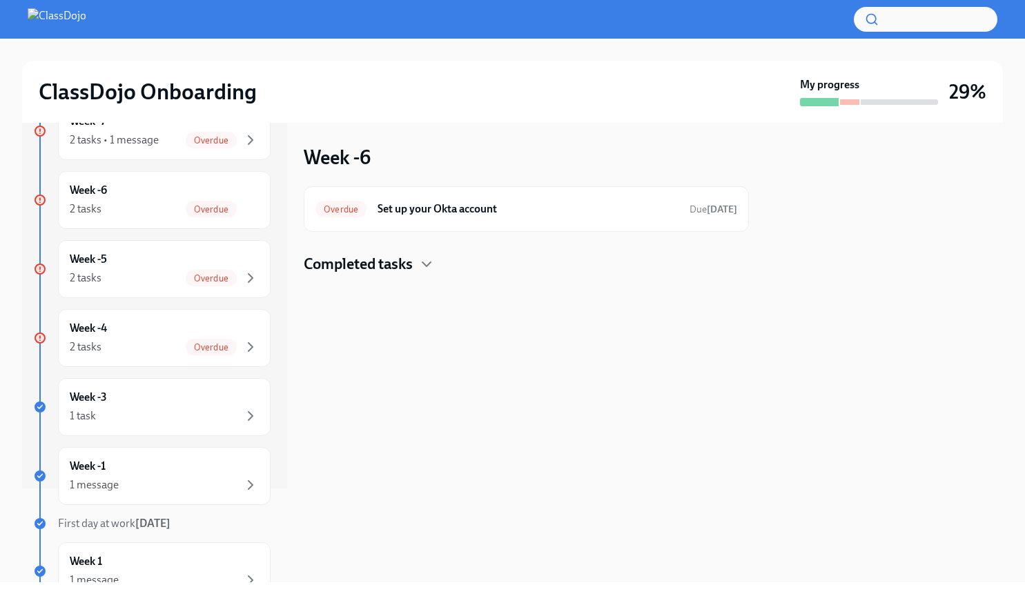
click at [425, 255] on div "Completed tasks" at bounding box center [526, 264] width 445 height 21
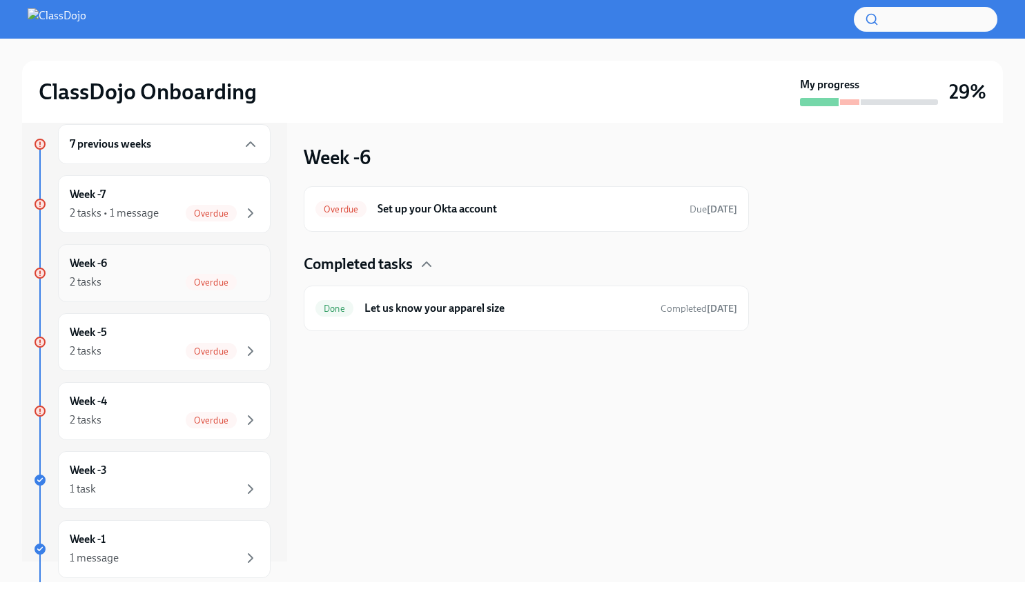
scroll to position [15, 0]
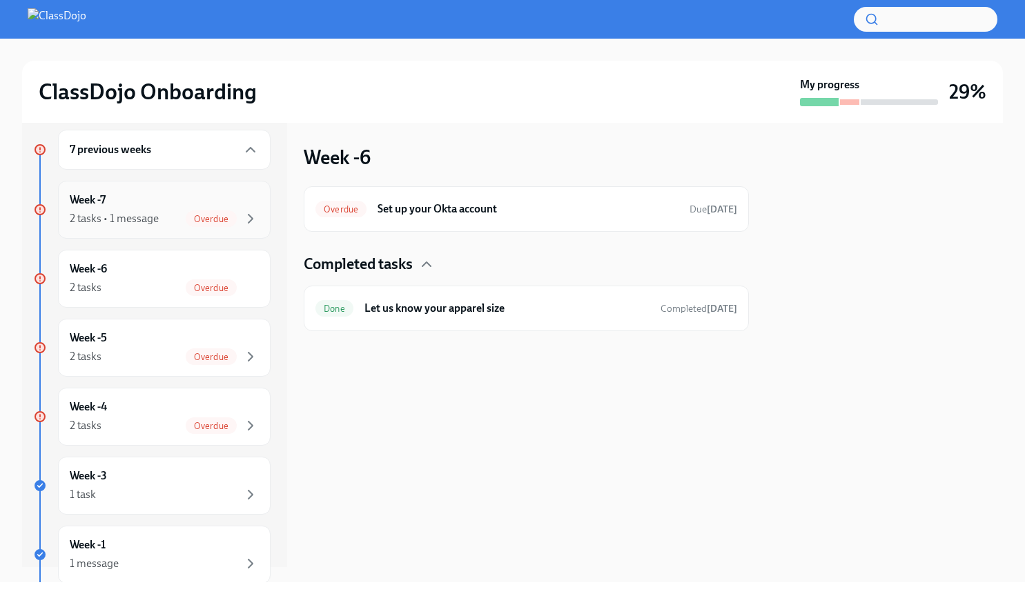
click at [165, 217] on div "2 tasks • 1 message Overdue" at bounding box center [164, 218] width 189 height 17
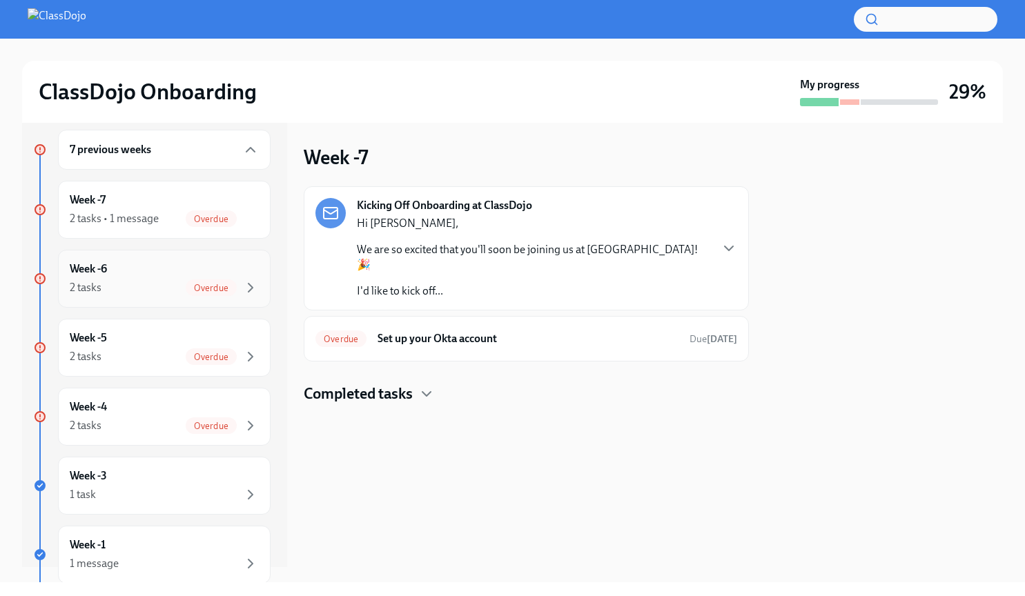
click at [186, 280] on div "Overdue" at bounding box center [222, 287] width 73 height 17
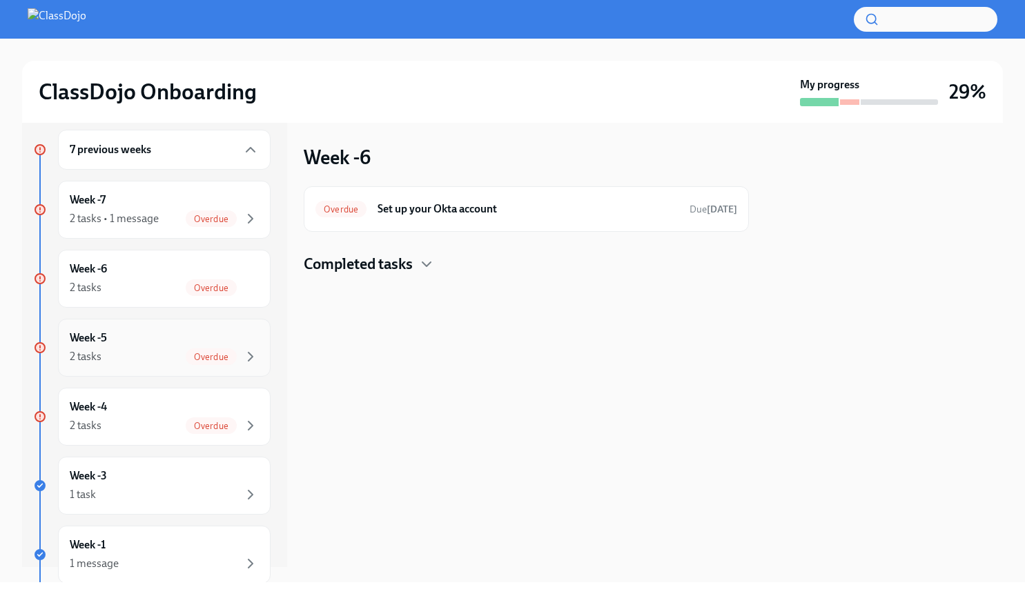
click at [175, 360] on div "2 tasks Overdue" at bounding box center [164, 356] width 189 height 17
click at [179, 415] on div "Week -4 2 tasks Overdue" at bounding box center [164, 416] width 189 height 34
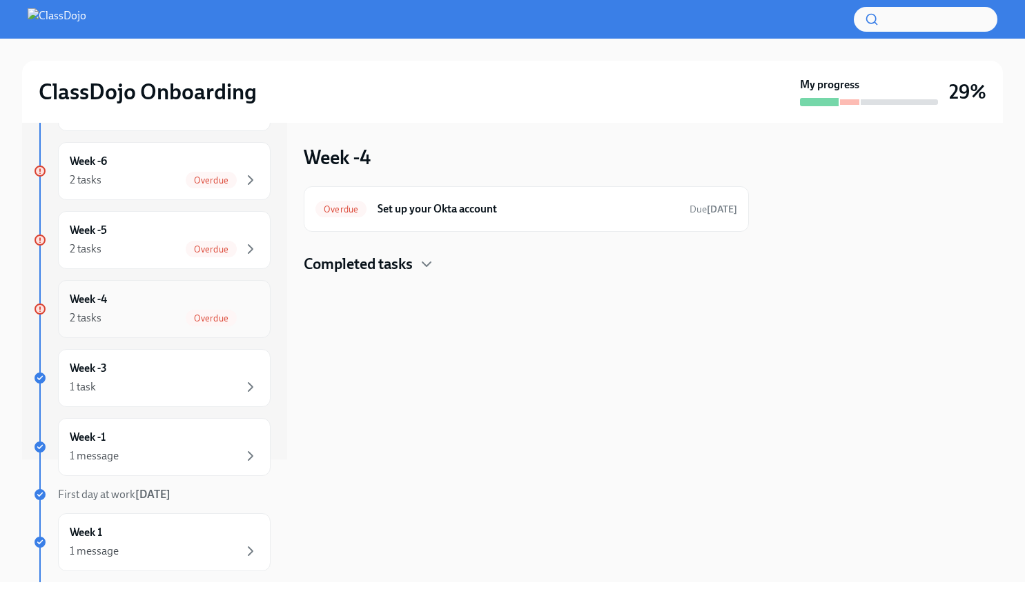
scroll to position [138, 0]
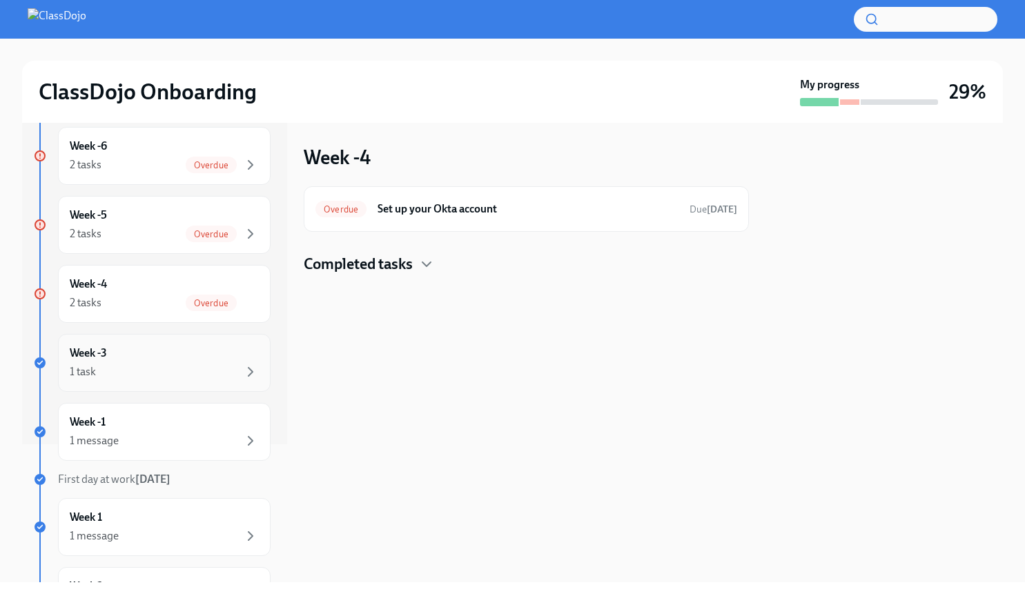
click at [176, 362] on div "Week -3 1 task" at bounding box center [164, 363] width 189 height 34
click at [501, 221] on div "Past Deadline Register for Navan (Travel Platform) Due [DATE]" at bounding box center [526, 209] width 445 height 46
click at [486, 215] on h6 "Register for Navan (Travel Platform)" at bounding box center [538, 208] width 280 height 15
